Goal: Task Accomplishment & Management: Manage account settings

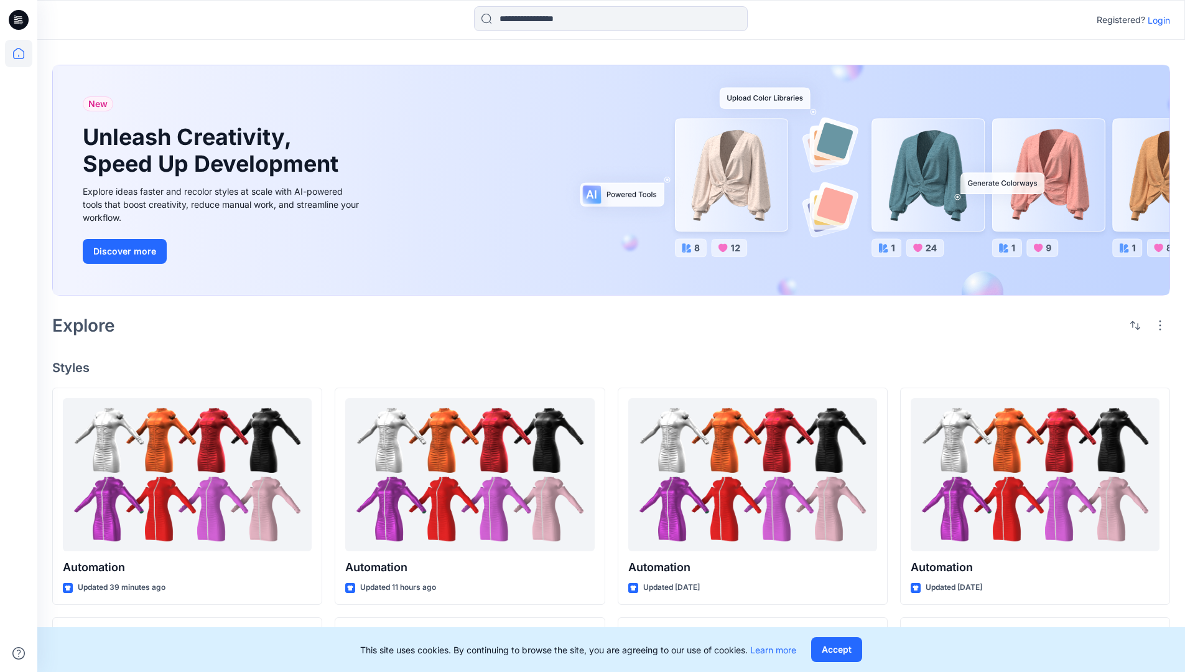
click at [1155, 20] on p "Login" at bounding box center [1158, 20] width 22 height 13
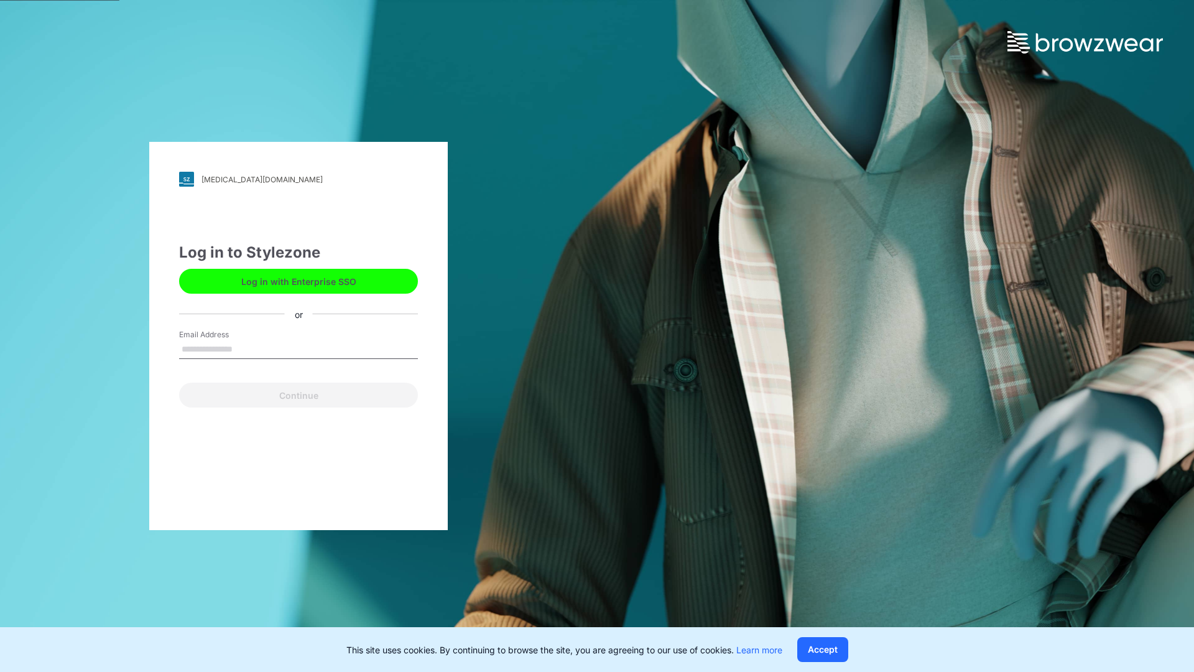
click at [246, 348] on input "Email Address" at bounding box center [298, 349] width 239 height 19
